Goal: Navigation & Orientation: Find specific page/section

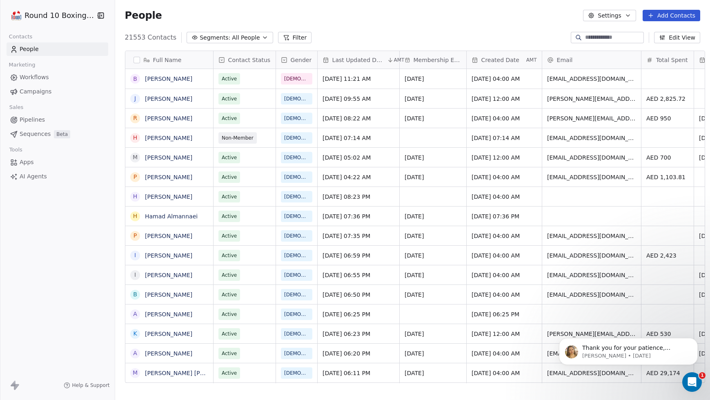
click at [33, 120] on span "Pipelines" at bounding box center [32, 119] width 25 height 9
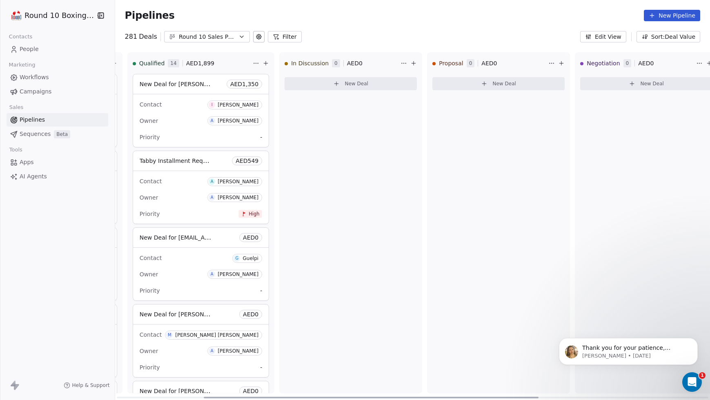
scroll to position [0, 146]
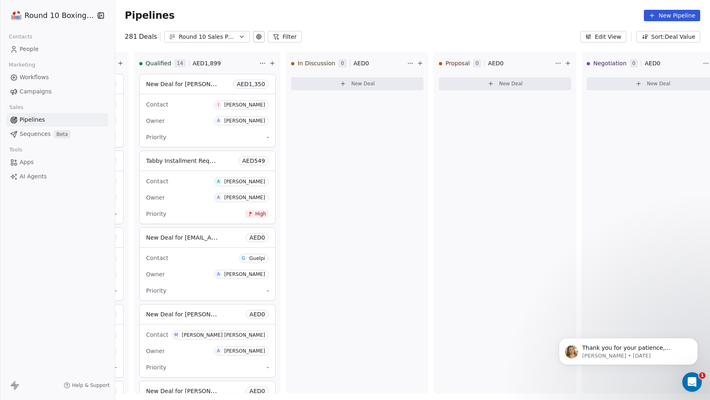
click at [51, 49] on link "People" at bounding box center [58, 48] width 102 height 13
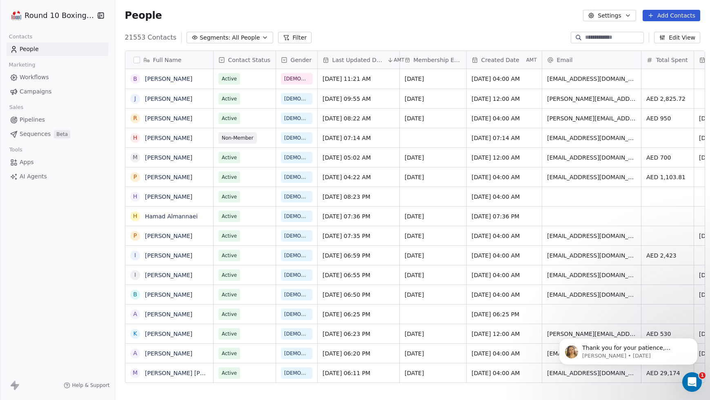
scroll to position [346, 593]
click at [169, 81] on link "[PERSON_NAME]" at bounding box center [168, 79] width 47 height 7
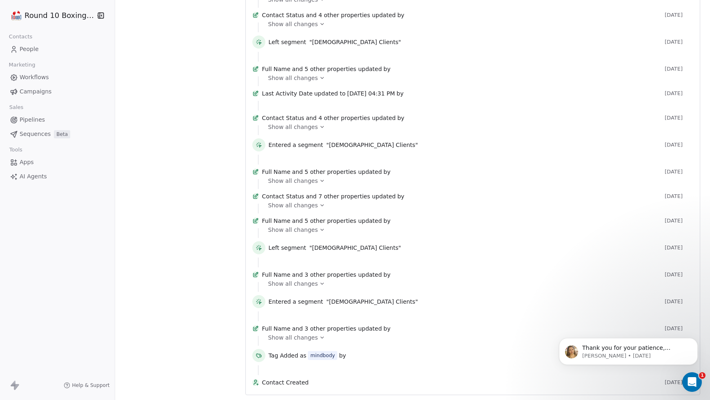
scroll to position [646, 0]
click at [24, 49] on span "People" at bounding box center [29, 49] width 19 height 9
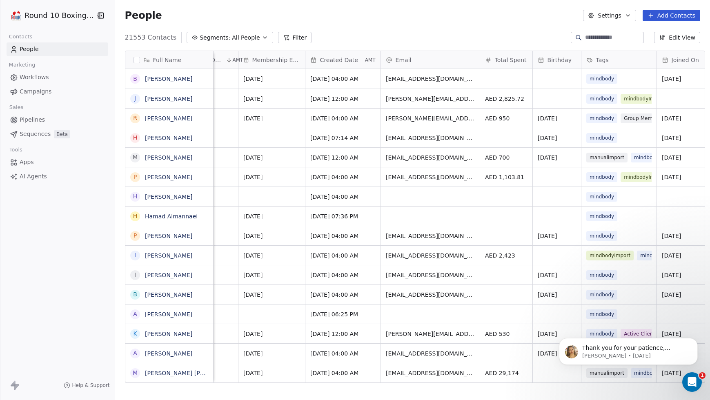
scroll to position [0, 163]
click at [506, 61] on span "Total Spent" at bounding box center [509, 60] width 32 height 8
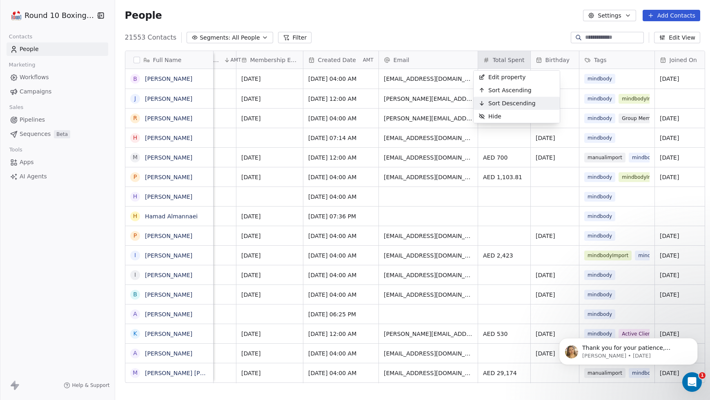
click at [513, 103] on span "Sort Descending" at bounding box center [511, 103] width 47 height 8
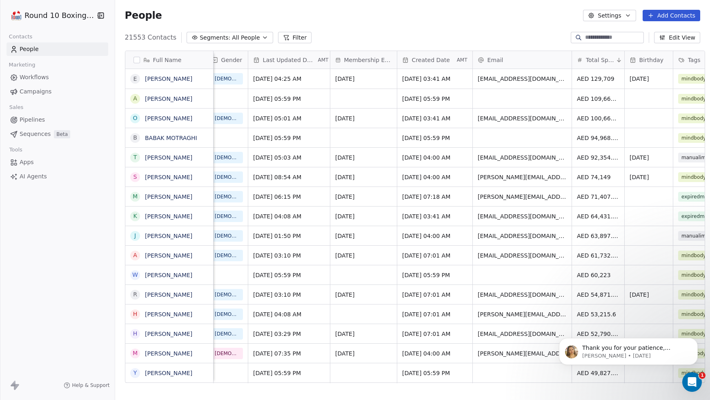
scroll to position [0, 76]
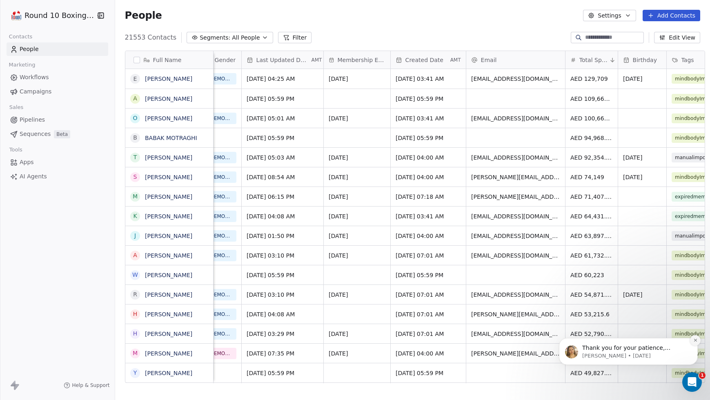
click at [695, 340] on icon "Dismiss notification" at bounding box center [695, 340] width 4 height 4
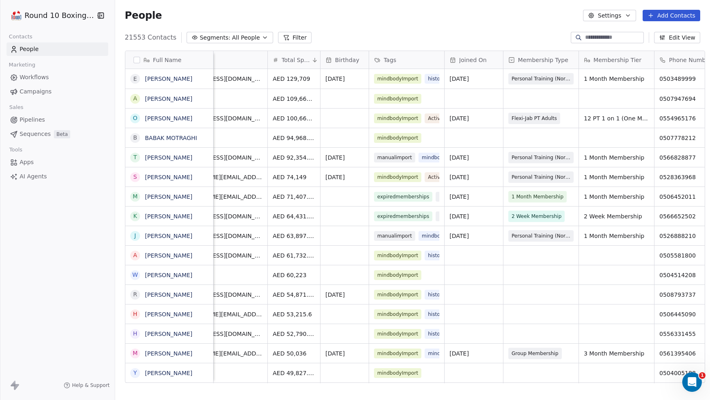
scroll to position [0, 382]
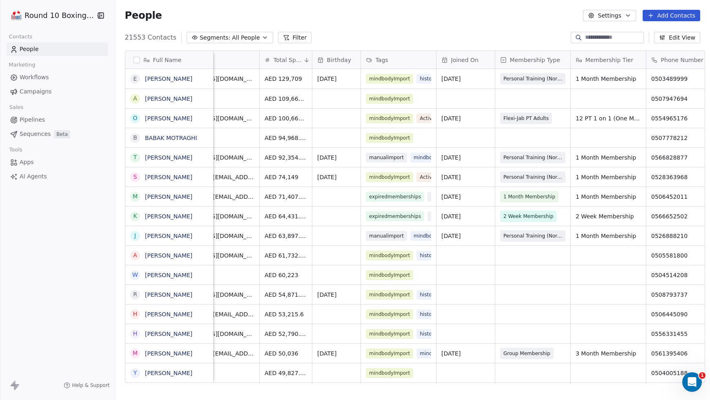
click at [39, 120] on span "Pipelines" at bounding box center [32, 119] width 25 height 9
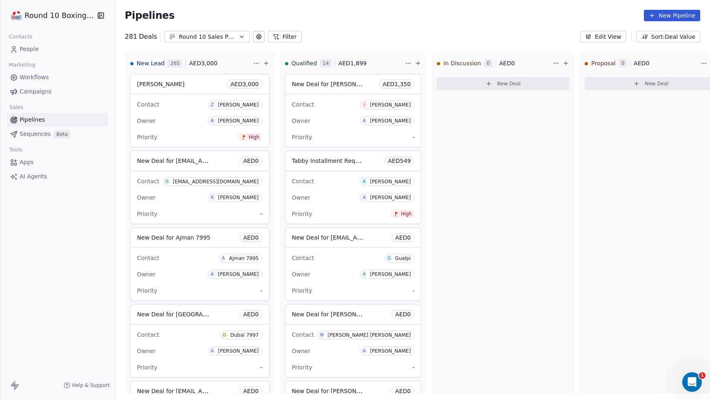
click at [27, 47] on span "People" at bounding box center [29, 49] width 19 height 9
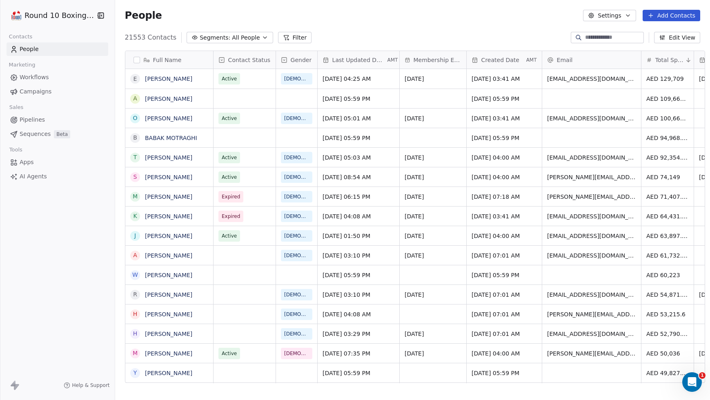
click at [42, 121] on span "Pipelines" at bounding box center [32, 119] width 25 height 9
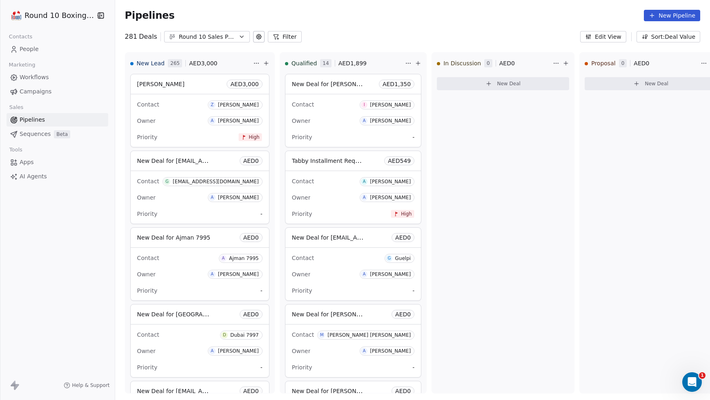
click at [42, 121] on span "Pipelines" at bounding box center [32, 119] width 25 height 9
click at [27, 54] on link "People" at bounding box center [58, 48] width 102 height 13
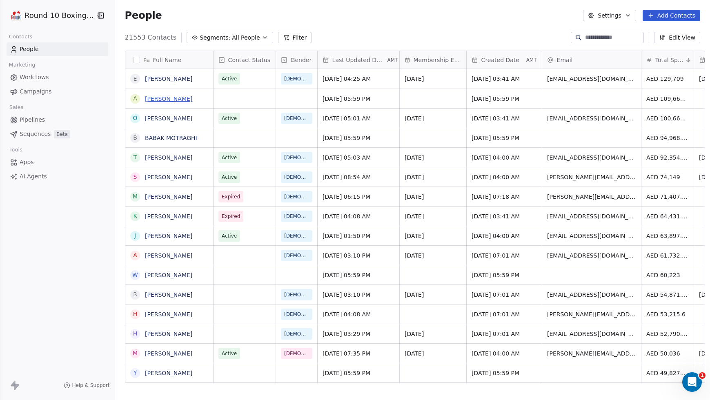
scroll to position [346, 593]
click at [168, 79] on link "[PERSON_NAME]" at bounding box center [168, 79] width 47 height 7
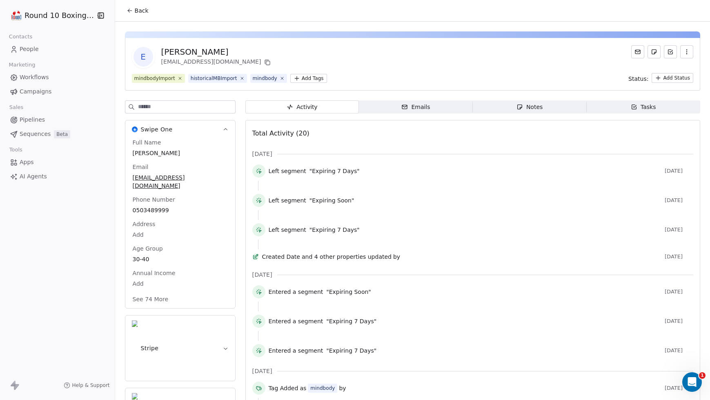
click at [36, 51] on span "People" at bounding box center [29, 49] width 19 height 9
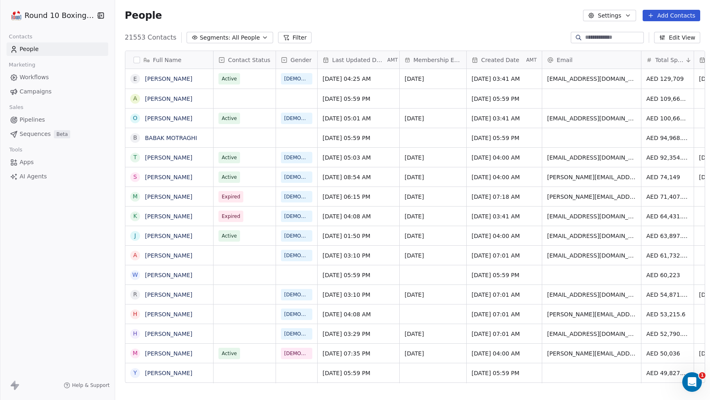
scroll to position [346, 593]
click at [49, 91] on span "Campaigns" at bounding box center [36, 91] width 32 height 9
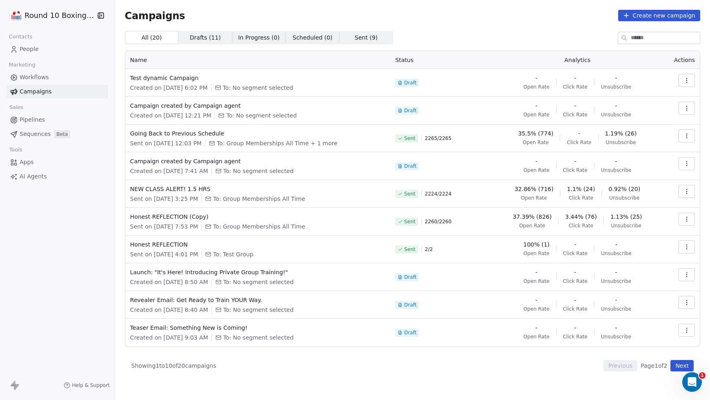
click at [62, 74] on link "Workflows" at bounding box center [58, 77] width 102 height 13
